Goal: Transaction & Acquisition: Purchase product/service

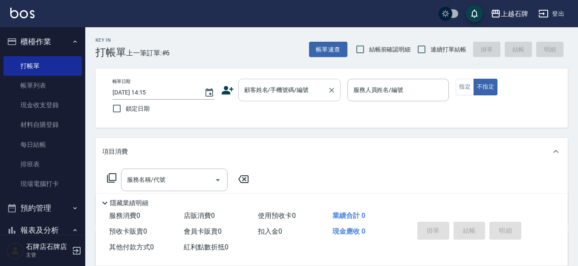
click at [299, 90] on input "顧客姓名/手機號碼/編號" at bounding box center [283, 90] width 82 height 15
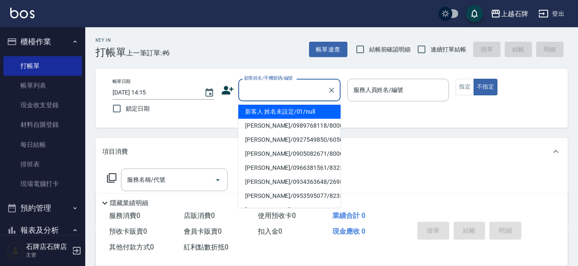
click at [308, 111] on li "新客人 姓名未設定/01/null" at bounding box center [289, 112] width 102 height 14
type input "1"
type input "新客人 姓名未設定/01/null"
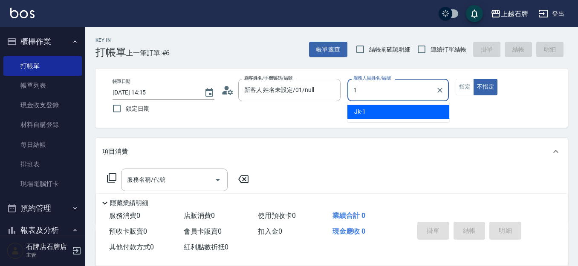
click at [431, 112] on div "Jk -1" at bounding box center [398, 112] width 102 height 14
type input "Jk-1"
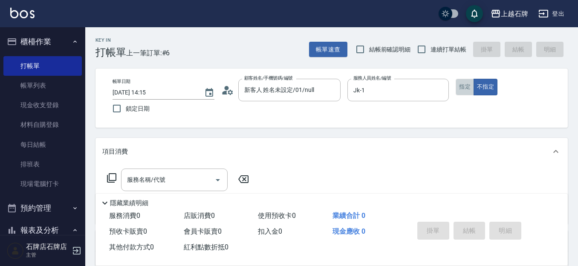
drag, startPoint x: 470, startPoint y: 81, endPoint x: 453, endPoint y: 98, distance: 24.4
click at [470, 81] on button "指定" at bounding box center [465, 87] width 18 height 17
drag, startPoint x: 203, startPoint y: 176, endPoint x: 196, endPoint y: 189, distance: 14.3
click at [203, 176] on input "服務名稱/代號" at bounding box center [168, 180] width 86 height 15
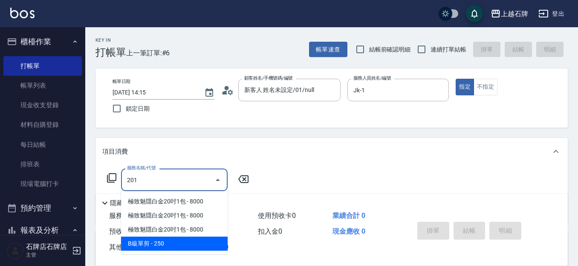
drag, startPoint x: 199, startPoint y: 237, endPoint x: 239, endPoint y: 191, distance: 61.0
click at [200, 237] on span "B級單剪 - 250" at bounding box center [174, 244] width 107 height 14
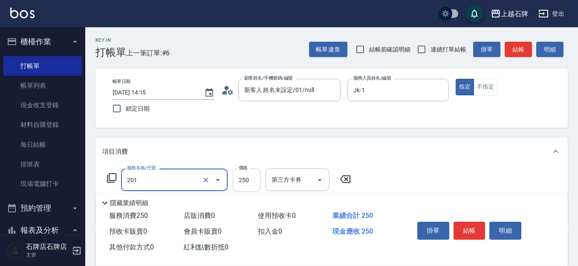
type input "201"
click at [240, 186] on input "250" at bounding box center [247, 180] width 28 height 23
type input "2"
type input "B級單剪(201)"
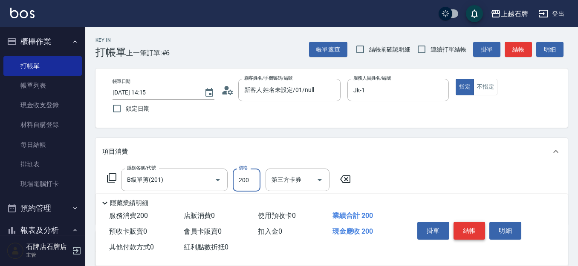
type input "200"
click at [472, 222] on button "結帳" at bounding box center [470, 231] width 32 height 18
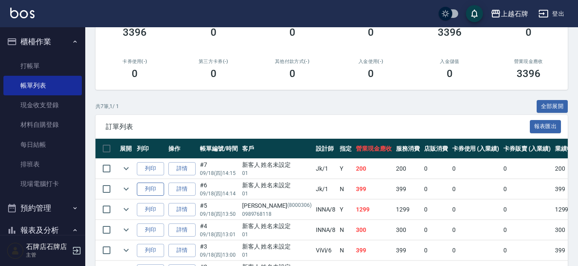
scroll to position [128, 0]
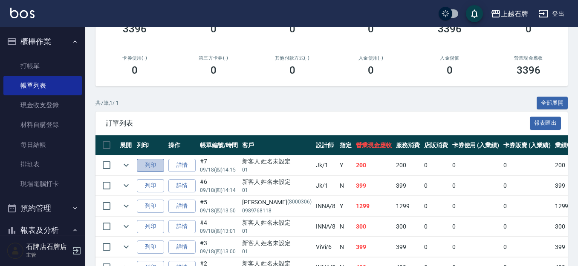
click at [152, 166] on button "列印" at bounding box center [150, 165] width 27 height 13
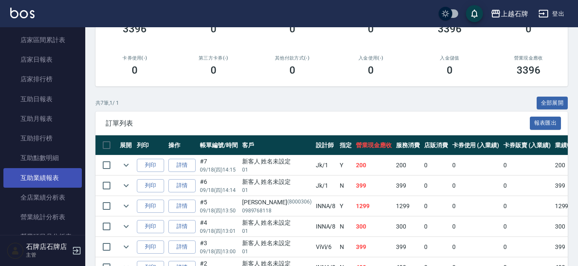
scroll to position [341, 0]
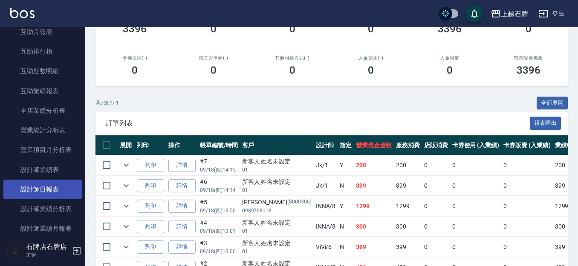
click at [66, 193] on link "設計師日報表" at bounding box center [42, 190] width 78 height 20
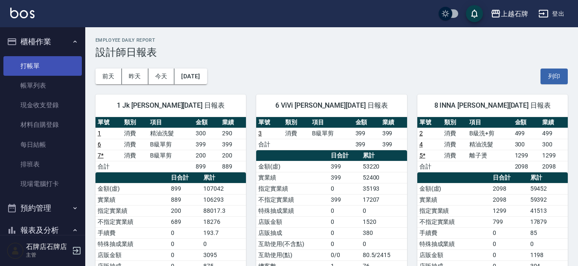
click at [45, 67] on link "打帳單" at bounding box center [42, 66] width 78 height 20
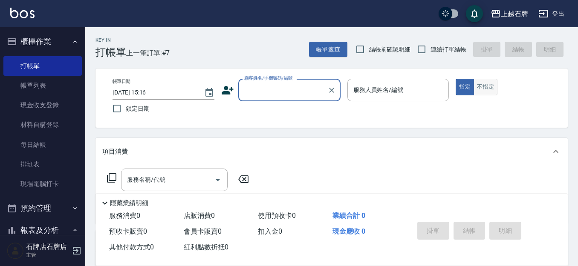
click at [478, 87] on button "不指定" at bounding box center [486, 87] width 24 height 17
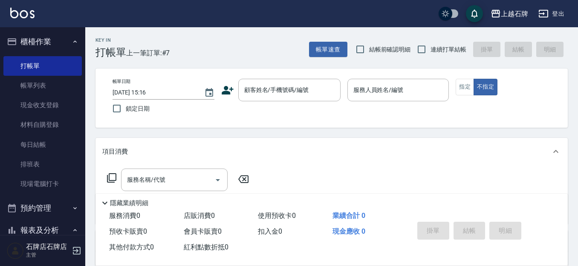
click at [242, 42] on div "Key In 打帳單 上一筆訂單:#7 帳單速查 結帳前確認明細 連續打單結帳 掛單 結帳 明細" at bounding box center [326, 42] width 483 height 31
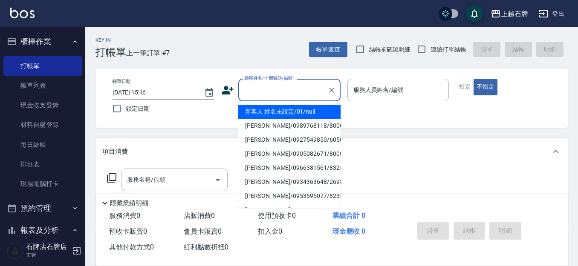
click at [276, 95] on input "顧客姓名/手機號碼/編號" at bounding box center [283, 90] width 82 height 15
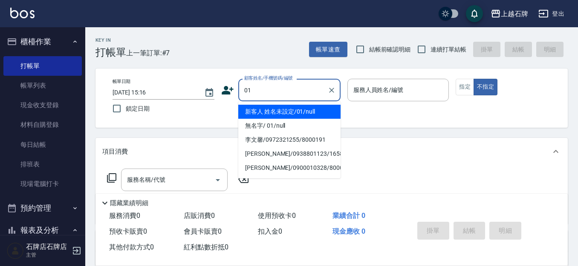
type input "新客人 姓名未設定/01/null"
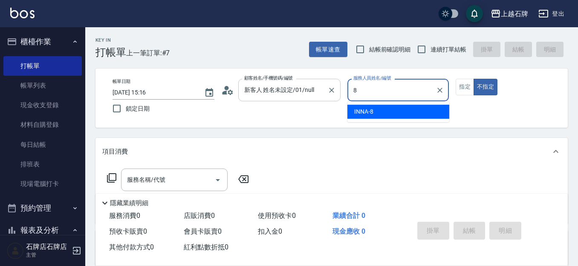
type input "INNA-8"
type button "false"
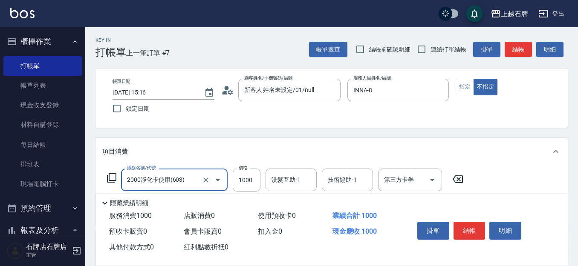
type input "2000淨化卡使用(603)"
click at [204, 179] on icon "Clear" at bounding box center [206, 180] width 9 height 9
type input "B級洗+剪(203)"
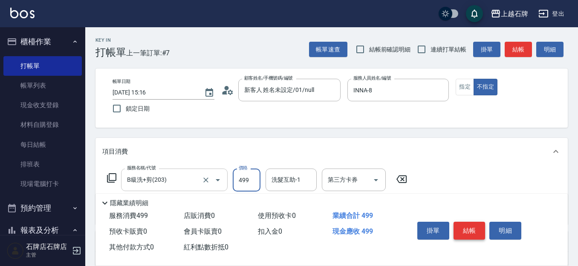
type input "499"
click at [470, 223] on button "結帳" at bounding box center [470, 231] width 32 height 18
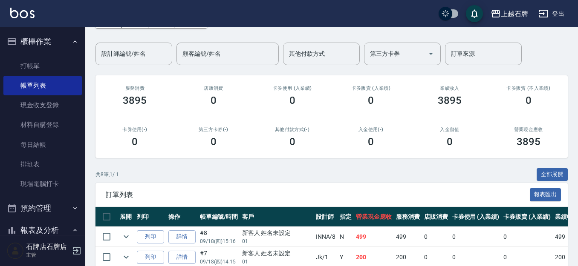
scroll to position [85, 0]
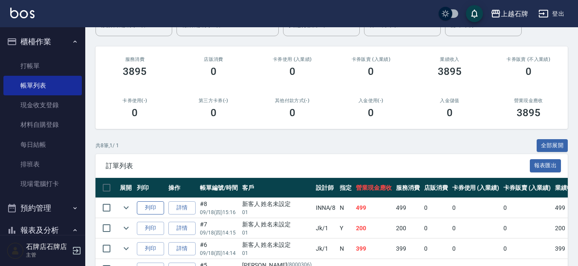
click at [145, 205] on button "列印" at bounding box center [150, 208] width 27 height 13
drag, startPoint x: 69, startPoint y: 67, endPoint x: 68, endPoint y: 62, distance: 4.3
click at [69, 67] on link "打帳單" at bounding box center [42, 66] width 78 height 20
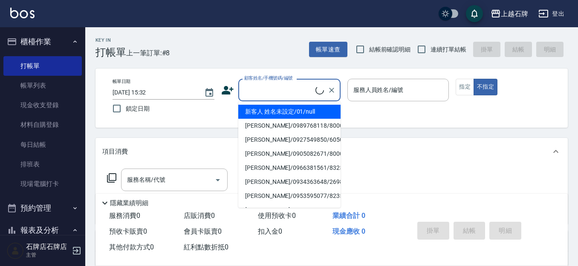
click at [277, 84] on input "顧客姓名/手機號碼/編號" at bounding box center [278, 90] width 73 height 15
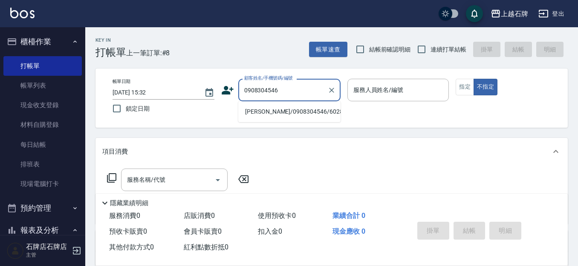
drag, startPoint x: 275, startPoint y: 119, endPoint x: 279, endPoint y: 119, distance: 4.7
click at [277, 119] on ul "[PERSON_NAME]/0908304546/60283" at bounding box center [289, 111] width 102 height 21
click at [300, 103] on ul "[PERSON_NAME]/0908304546/60283" at bounding box center [289, 111] width 102 height 21
drag, startPoint x: 300, startPoint y: 109, endPoint x: 311, endPoint y: 107, distance: 11.2
click at [301, 109] on li "[PERSON_NAME]/0908304546/60283" at bounding box center [289, 112] width 102 height 14
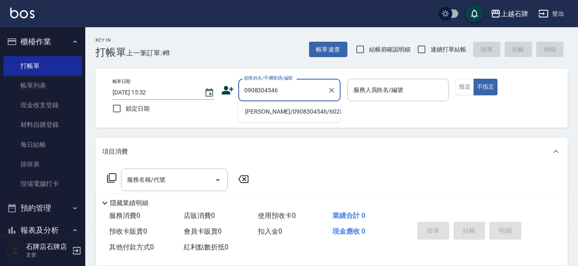
type input "[PERSON_NAME]/0908304546/60283"
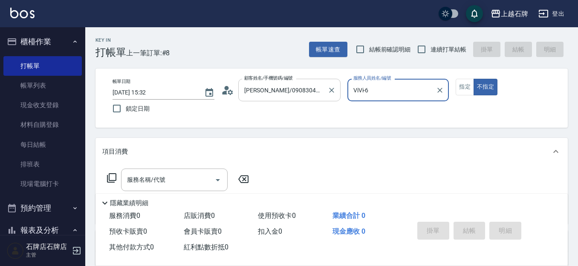
type input "ViVi-6"
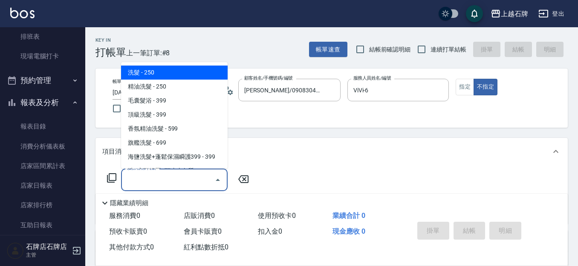
click at [163, 179] on div "服務名稱/代號 服務名稱/代號" at bounding box center [174, 180] width 107 height 23
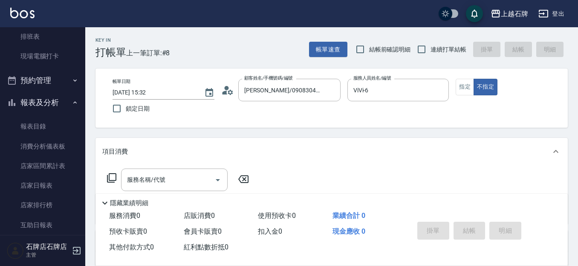
click at [111, 179] on icon at bounding box center [112, 178] width 10 height 10
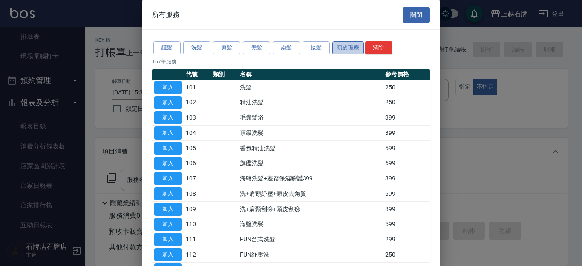
click at [355, 43] on button "頭皮理療" at bounding box center [349, 47] width 32 height 13
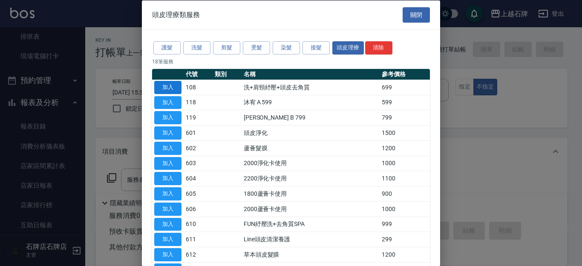
click at [172, 85] on button "加入" at bounding box center [167, 87] width 27 height 13
type input "洗+肩頸紓壓+頭皮去角質(108)"
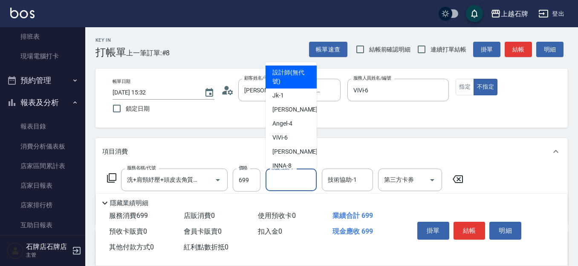
click at [295, 179] on div "洗髮互助-1 洗髮互助-1" at bounding box center [291, 180] width 51 height 23
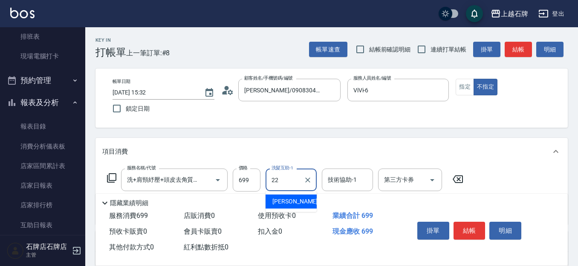
type input "嘉芸-22"
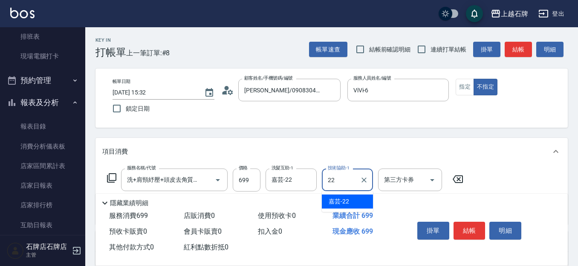
type input "嘉芸-22"
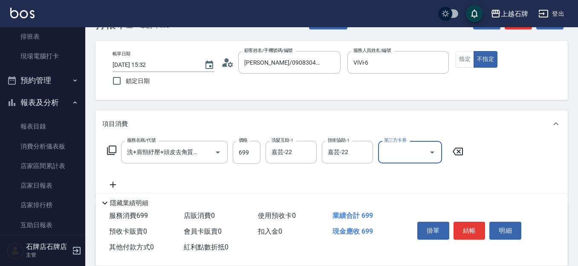
scroll to position [43, 0]
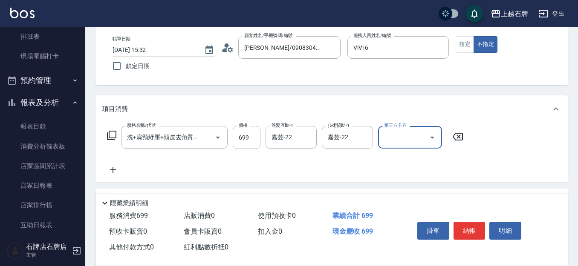
click at [112, 166] on icon at bounding box center [112, 170] width 21 height 10
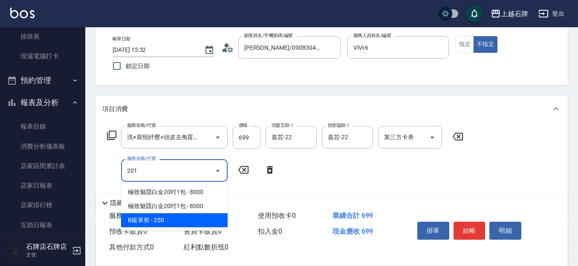
type input "B級單剪(201)"
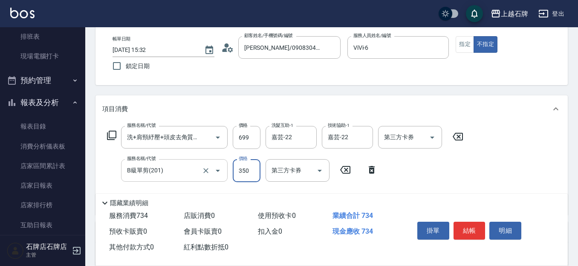
type input "350"
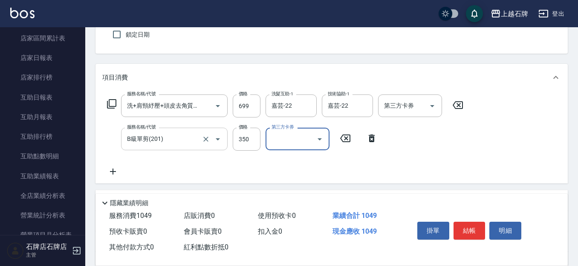
scroll to position [171, 0]
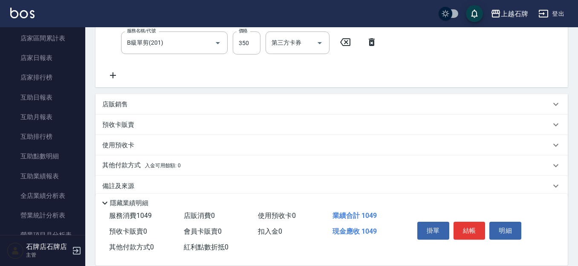
click at [116, 107] on p "店販銷售" at bounding box center [115, 104] width 26 height 9
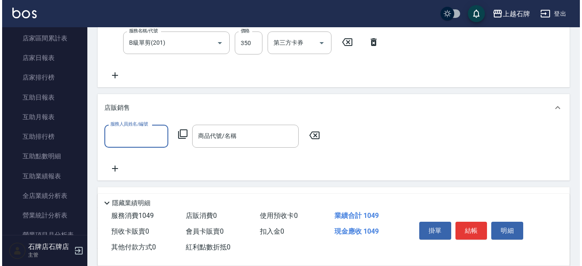
scroll to position [0, 0]
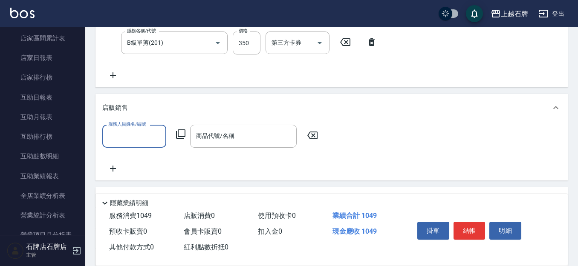
click at [159, 130] on input "服務人員姓名/編號" at bounding box center [134, 136] width 56 height 15
type input "ViVi-6"
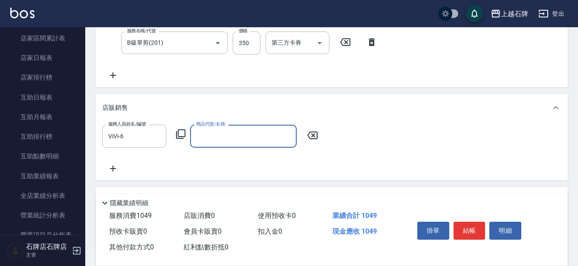
click at [195, 136] on input "商品代號/名稱" at bounding box center [243, 136] width 99 height 15
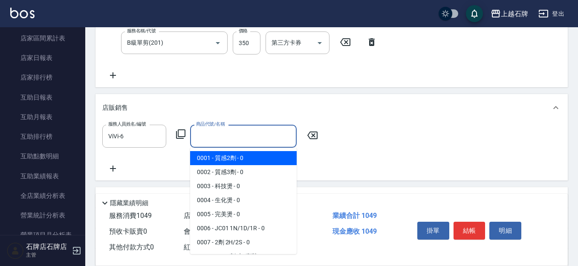
click at [184, 132] on icon at bounding box center [181, 134] width 10 height 10
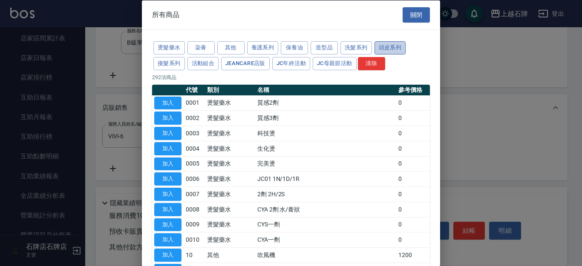
click at [385, 50] on button "頭皮系列" at bounding box center [391, 47] width 32 height 13
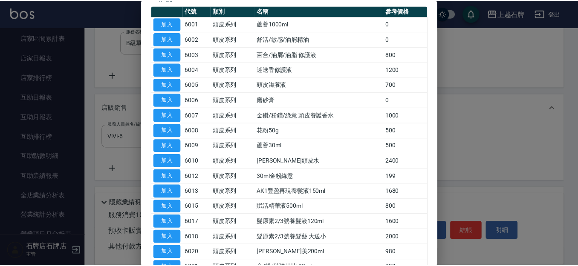
scroll to position [128, 0]
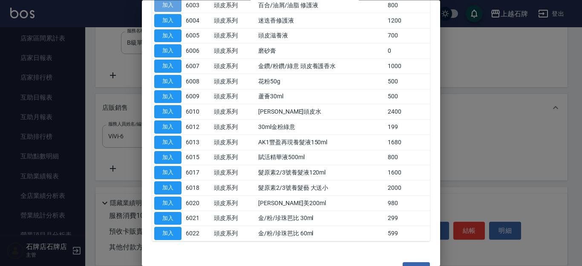
click at [169, 6] on button "加入" at bounding box center [167, 5] width 27 height 13
type input "百合/油屑/油脂 修護液"
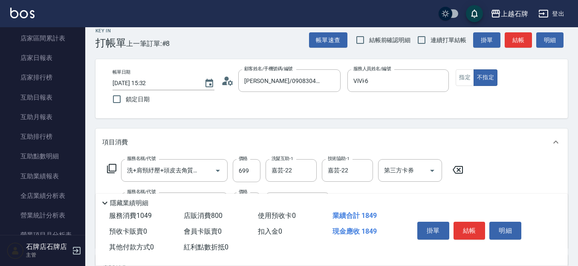
scroll to position [0, 0]
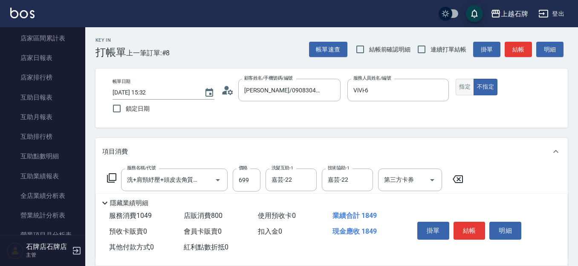
click at [466, 89] on button "指定" at bounding box center [465, 87] width 18 height 17
click at [521, 54] on button "結帳" at bounding box center [518, 50] width 27 height 16
